Goal: Communication & Community: Answer question/provide support

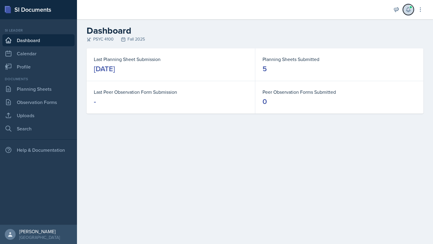
click at [408, 11] on icon at bounding box center [408, 10] width 6 height 6
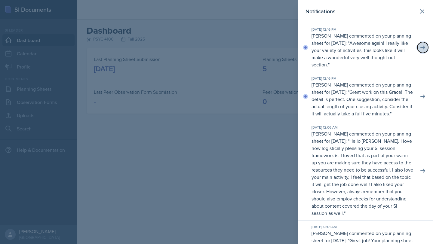
click at [420, 48] on icon at bounding box center [423, 47] width 6 height 6
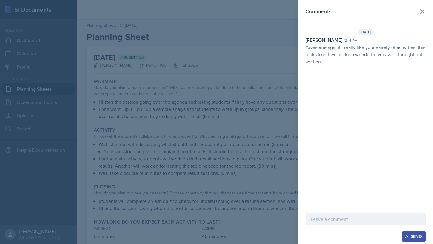
click at [330, 220] on p at bounding box center [366, 219] width 110 height 7
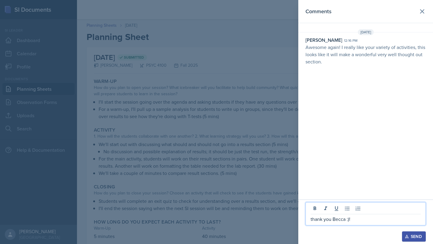
click at [416, 236] on div "Send" at bounding box center [414, 236] width 16 height 5
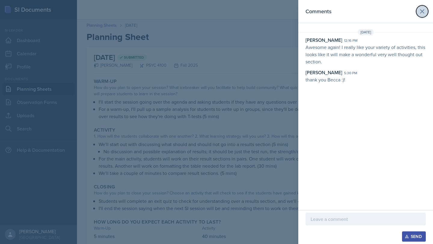
click at [425, 10] on icon at bounding box center [421, 11] width 7 height 7
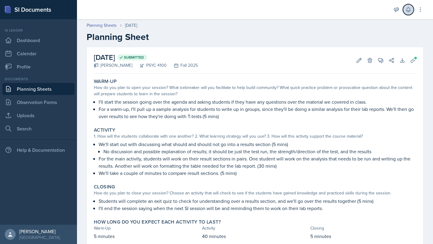
click at [411, 9] on icon at bounding box center [408, 10] width 6 height 6
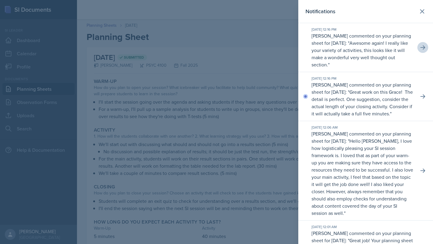
click at [397, 96] on p "[PERSON_NAME] commented on your planning sheet for [DATE]: " Great work on this…" at bounding box center [362, 99] width 102 height 36
click at [421, 98] on icon at bounding box center [423, 96] width 6 height 6
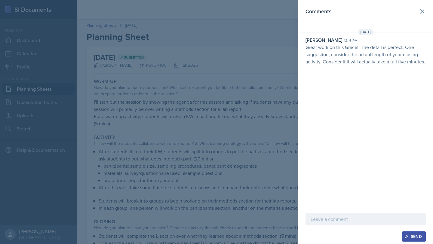
click at [349, 222] on p at bounding box center [366, 219] width 110 height 7
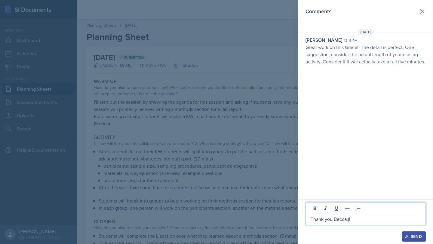
click at [311, 220] on p "Thank you Becca:)!" at bounding box center [366, 219] width 110 height 7
click at [326, 219] on p "Got it; Thank you Becca:)!" at bounding box center [366, 219] width 110 height 7
click at [419, 237] on div "Send" at bounding box center [414, 236] width 16 height 5
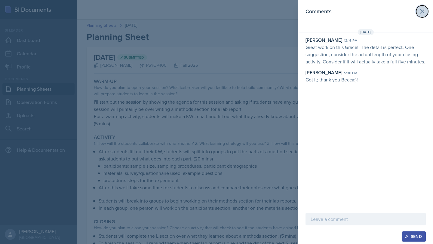
click at [424, 11] on icon at bounding box center [421, 11] width 7 height 7
